Goal: Check status: Check status

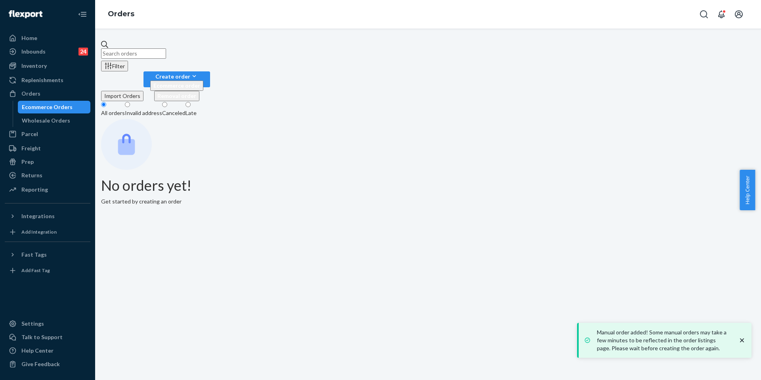
click at [150, 48] on input "text" at bounding box center [133, 53] width 65 height 10
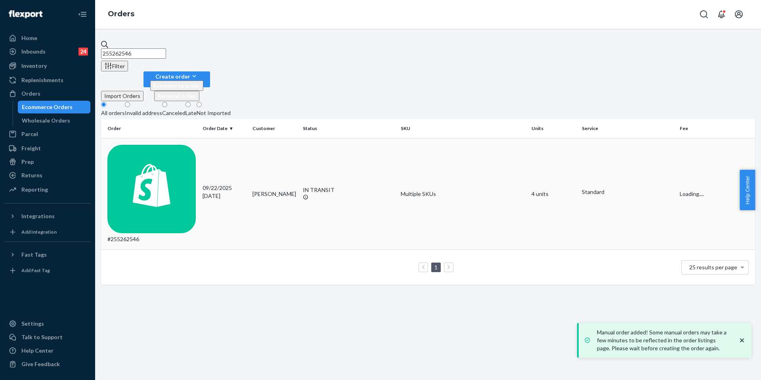
type input "255262546"
click at [199, 138] on td "#255262546" at bounding box center [150, 194] width 98 height 112
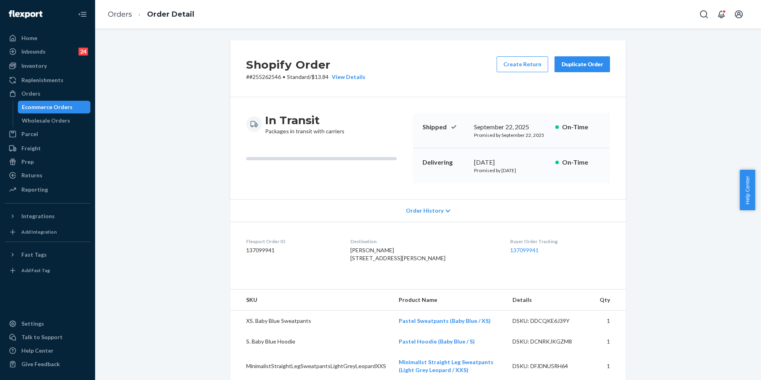
click at [518, 246] on dd "137099941" at bounding box center [560, 250] width 100 height 8
click at [518, 248] on link "137099941" at bounding box center [524, 249] width 29 height 7
click at [113, 16] on link "Orders" at bounding box center [120, 14] width 24 height 9
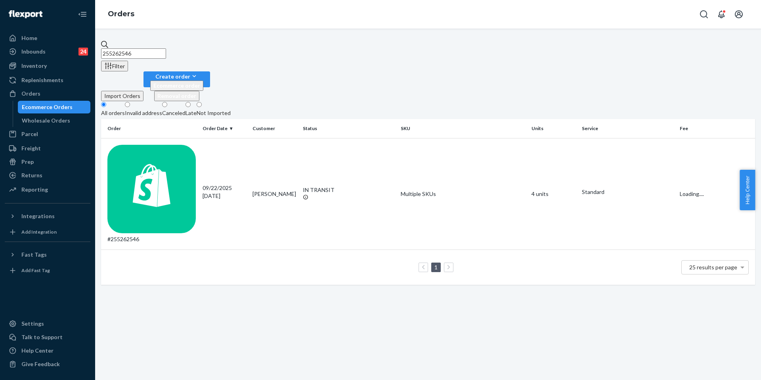
click at [157, 48] on input "255262546" at bounding box center [133, 53] width 65 height 10
paste input "39753"
type input "255239753"
click at [155, 145] on div "#255239753" at bounding box center [151, 194] width 89 height 99
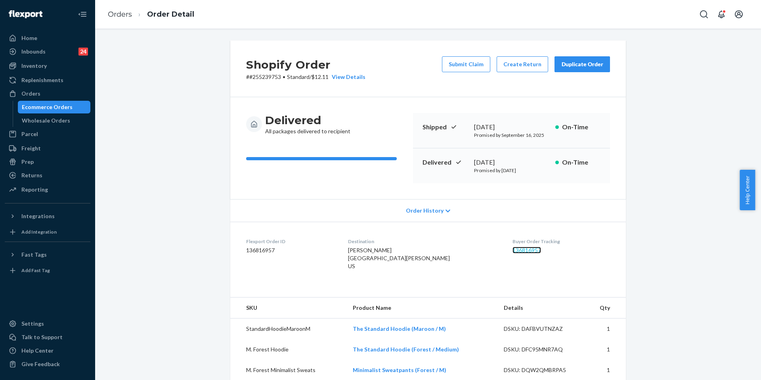
click at [518, 248] on link "136816957" at bounding box center [526, 249] width 29 height 7
click at [109, 13] on link "Orders" at bounding box center [120, 14] width 24 height 9
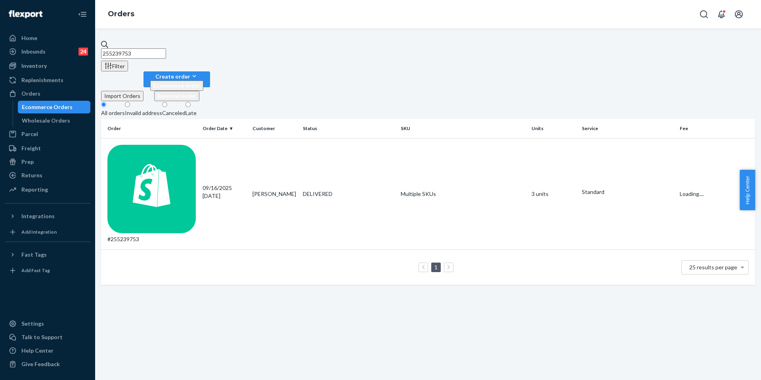
click at [166, 54] on input "255239753" at bounding box center [133, 53] width 65 height 10
paste input "094930"
type input "255094930"
click at [195, 138] on td "#255094930" at bounding box center [150, 194] width 98 height 112
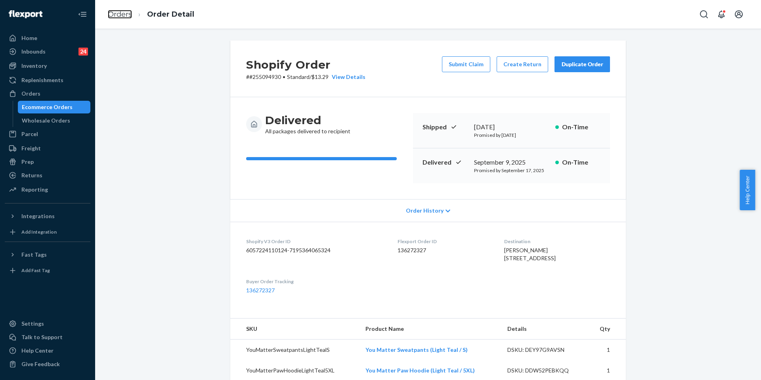
drag, startPoint x: 126, startPoint y: 13, endPoint x: 147, endPoint y: 35, distance: 30.8
click at [125, 13] on link "Orders" at bounding box center [120, 14] width 24 height 9
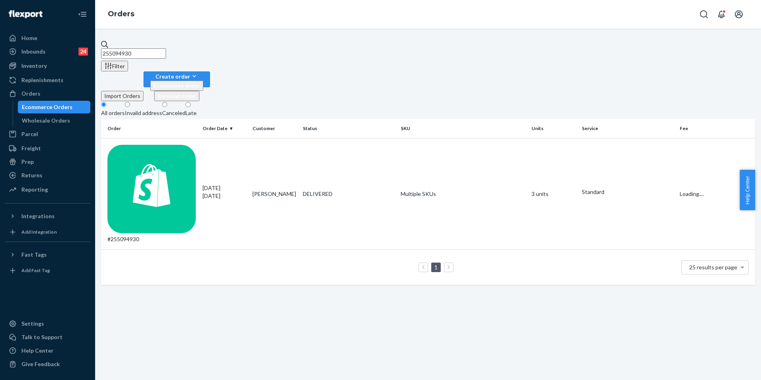
click at [159, 48] on input "255094930" at bounding box center [133, 53] width 65 height 10
paste input "293174"
type input "255293174"
click at [168, 145] on div "#255293174" at bounding box center [151, 194] width 89 height 99
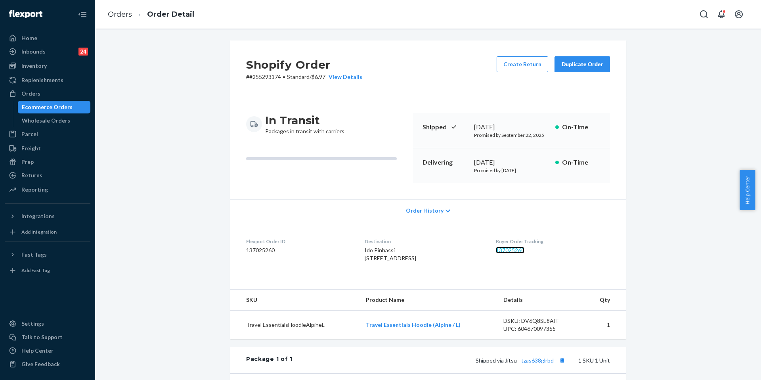
click at [516, 246] on dd "137025260" at bounding box center [553, 250] width 114 height 8
click at [519, 248] on link "137025260" at bounding box center [510, 249] width 29 height 7
